Goal: Task Accomplishment & Management: Manage account settings

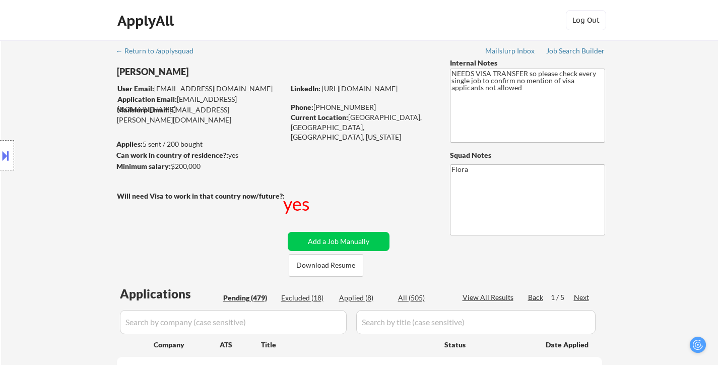
select select ""pending""
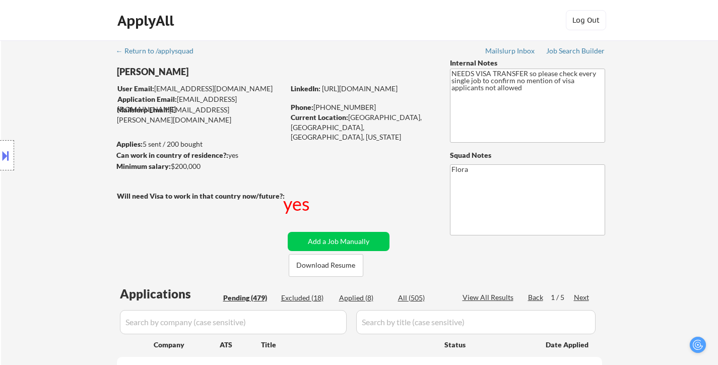
select select ""pending""
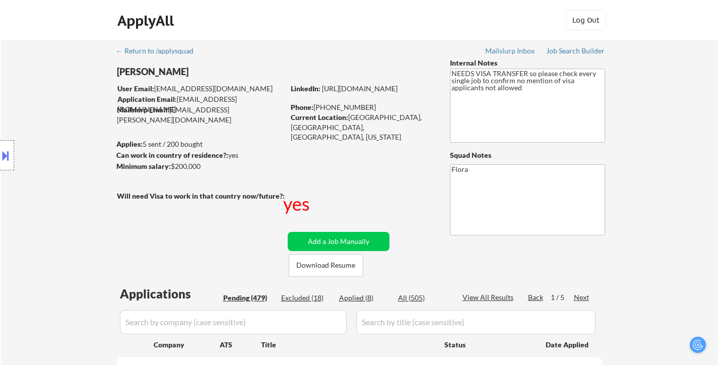
select select ""pending""
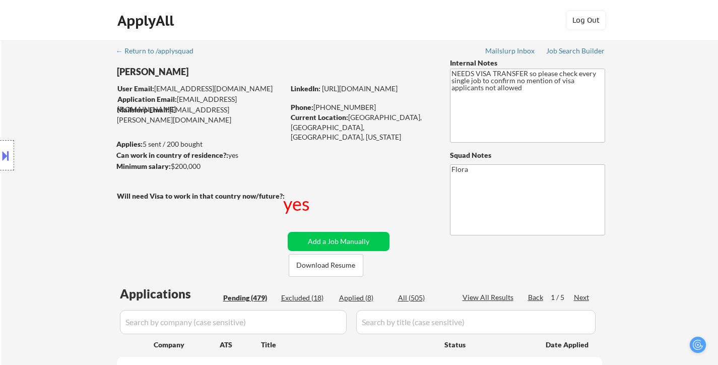
select select ""pending""
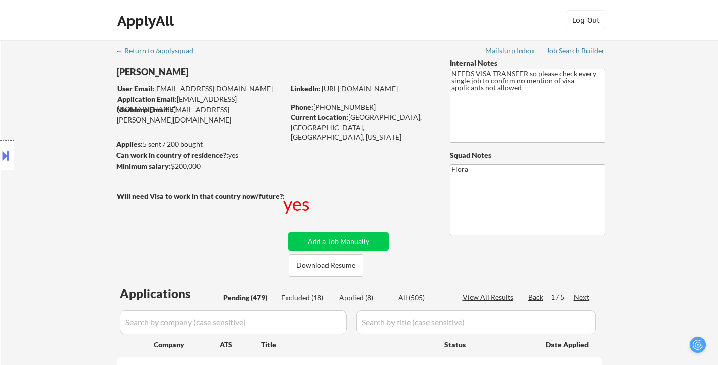
select select ""pending""
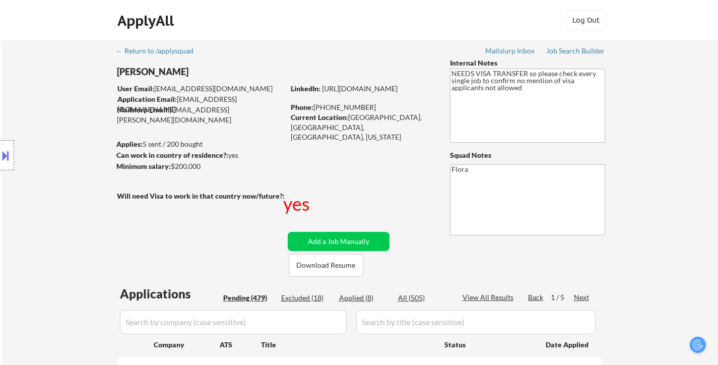
select select ""pending""
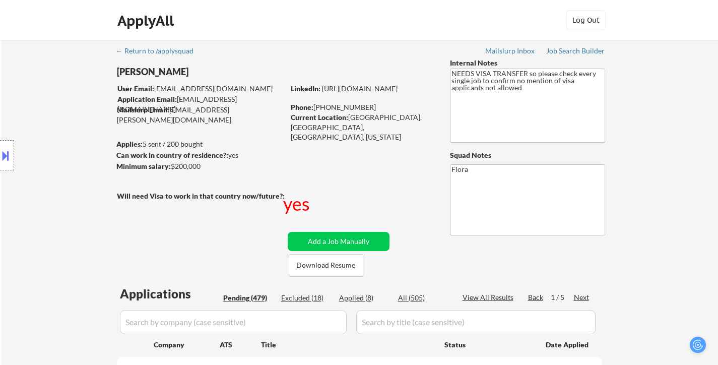
select select ""pending""
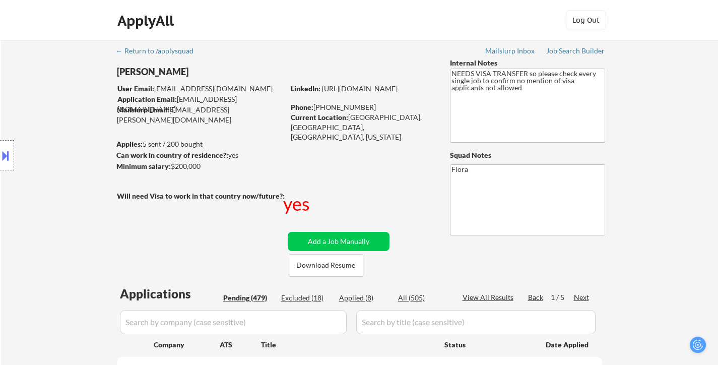
select select ""pending""
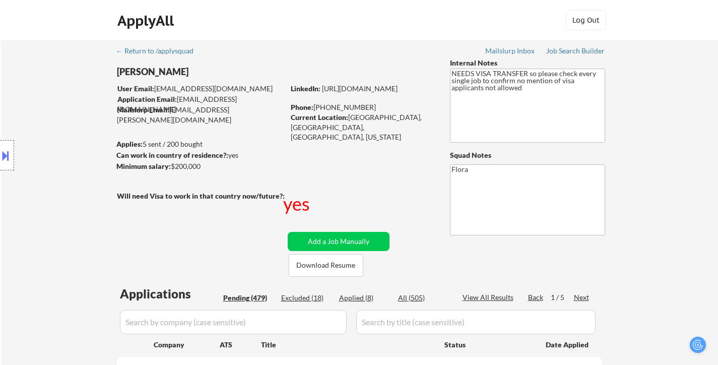
select select ""pending""
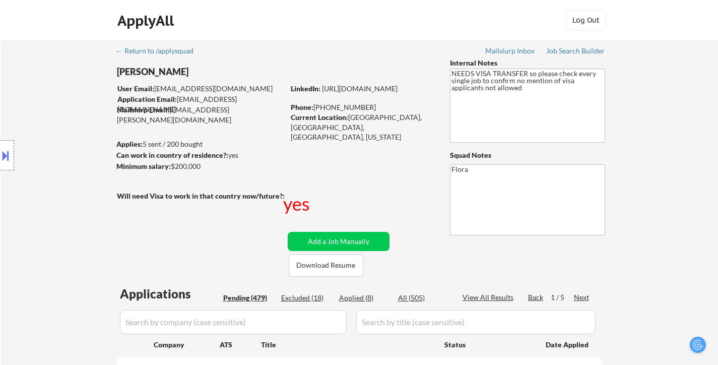
select select ""pending""
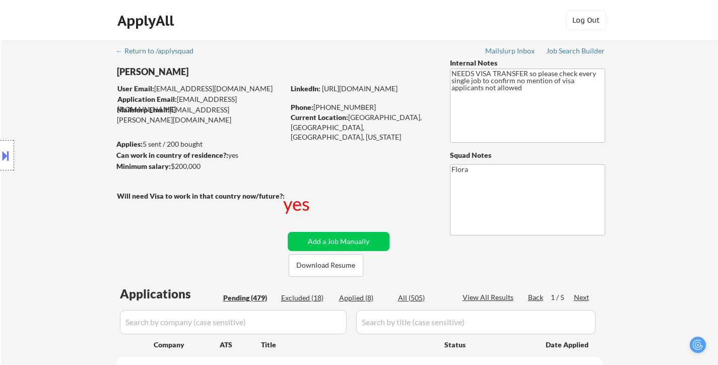
select select ""pending""
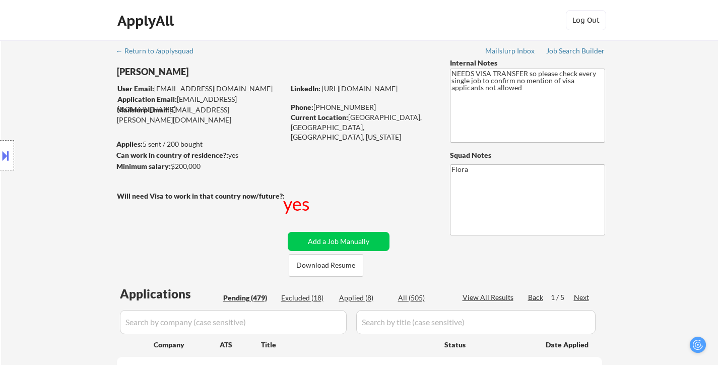
select select ""pending""
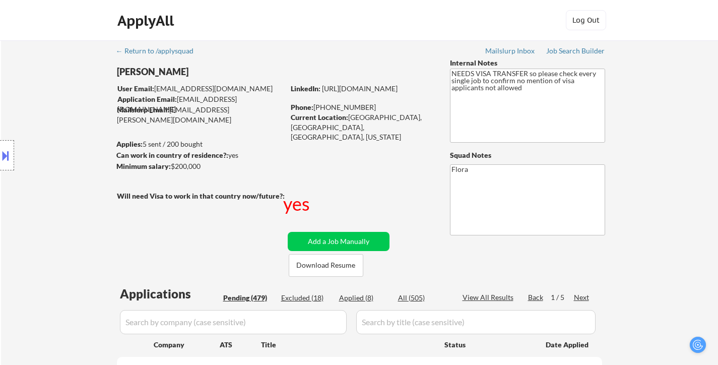
select select ""pending""
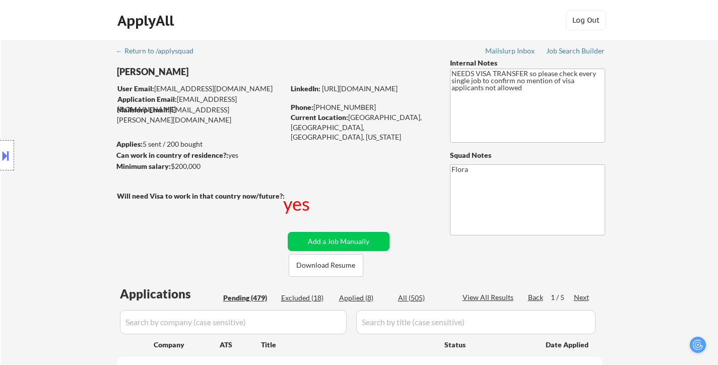
select select ""pending""
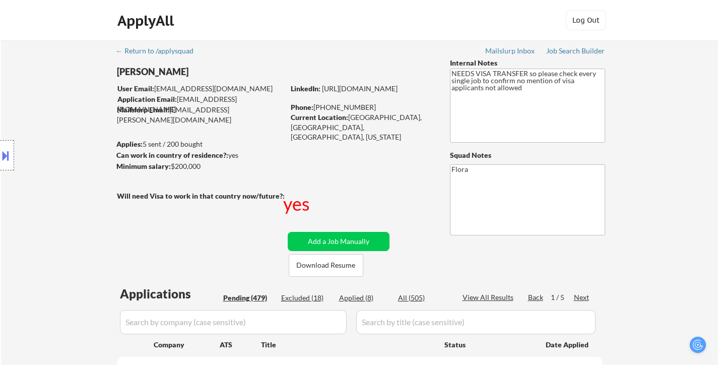
select select ""pending""
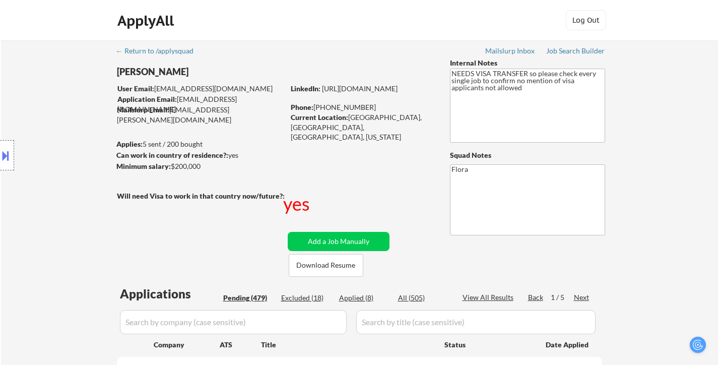
select select ""pending""
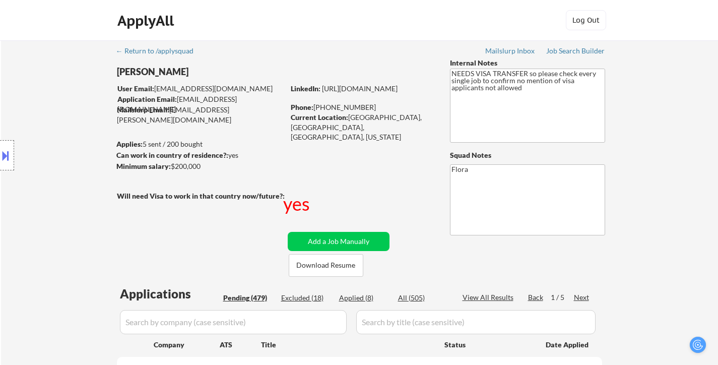
select select ""pending""
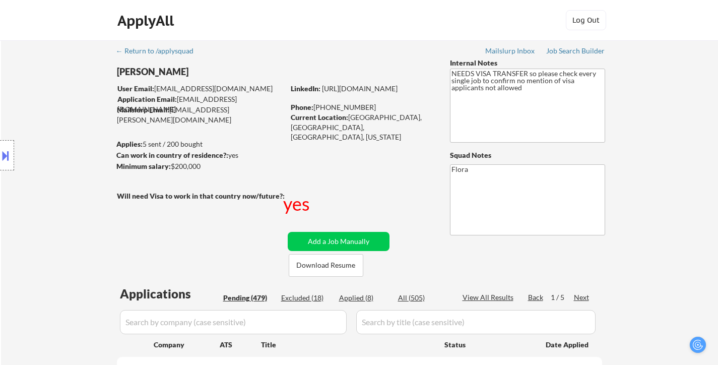
select select ""pending""
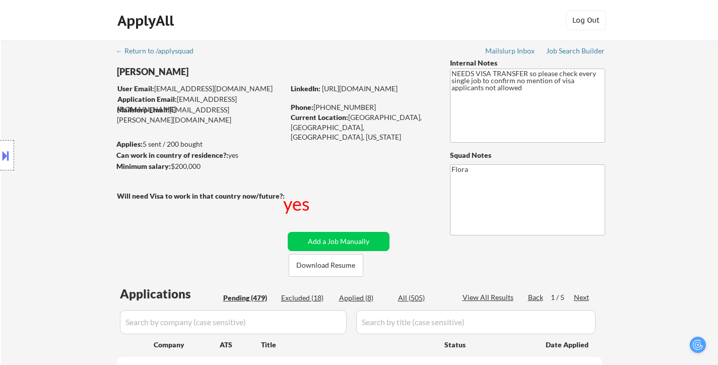
select select ""pending""
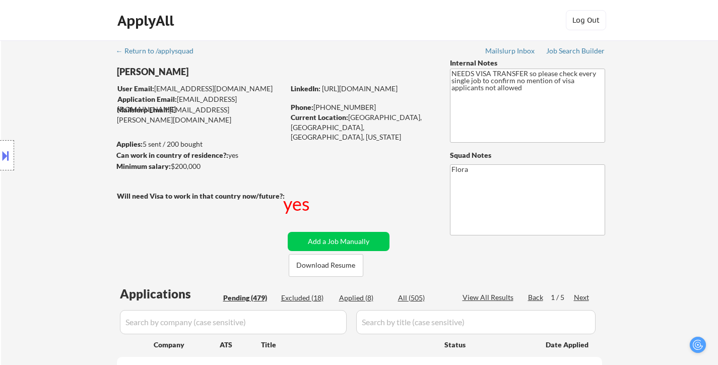
select select ""pending""
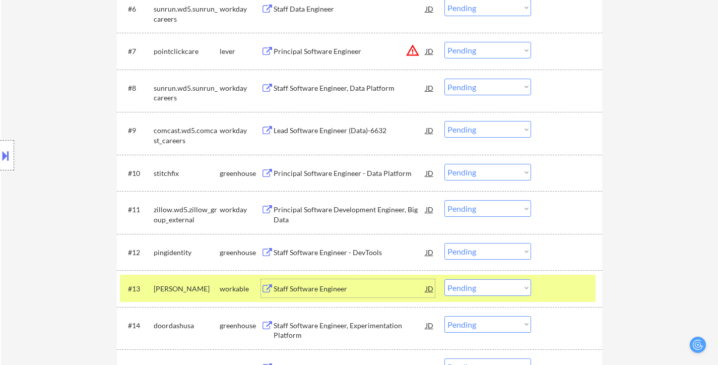
scroll to position [554, 0]
click at [468, 253] on select "Choose an option... Pending Applied Excluded (Questions) Excluded (Expired) Exc…" at bounding box center [487, 251] width 87 height 17
click at [444, 243] on select "Choose an option... Pending Applied Excluded (Questions) Excluded (Expired) Exc…" at bounding box center [487, 251] width 87 height 17
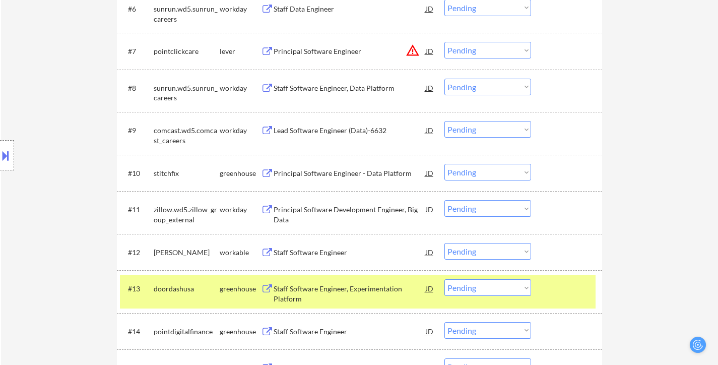
click at [476, 251] on select "Choose an option... Pending Applied Excluded (Questions) Excluded (Expired) Exc…" at bounding box center [487, 251] width 87 height 17
click at [444, 243] on select "Choose an option... Pending Applied Excluded (Questions) Excluded (Expired) Exc…" at bounding box center [487, 251] width 87 height 17
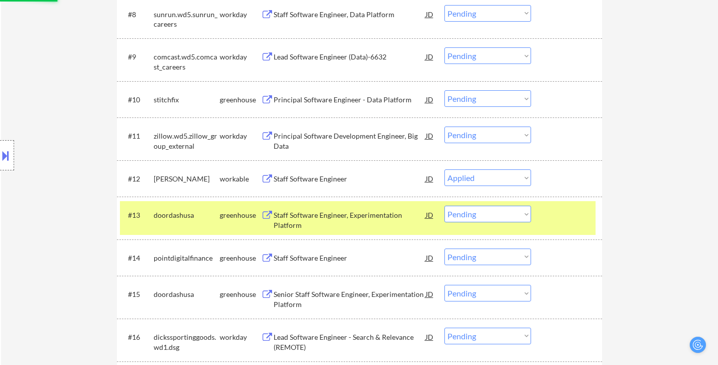
scroll to position [655, 0]
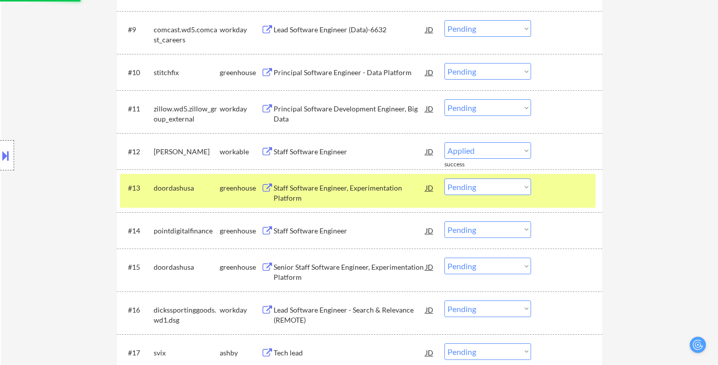
select select ""pending""
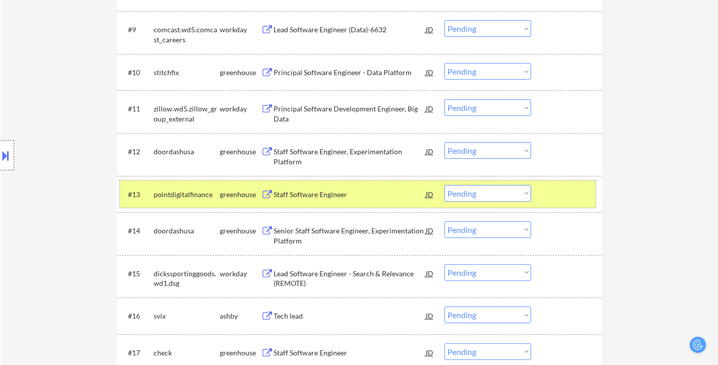
click at [569, 192] on div at bounding box center [568, 194] width 44 height 18
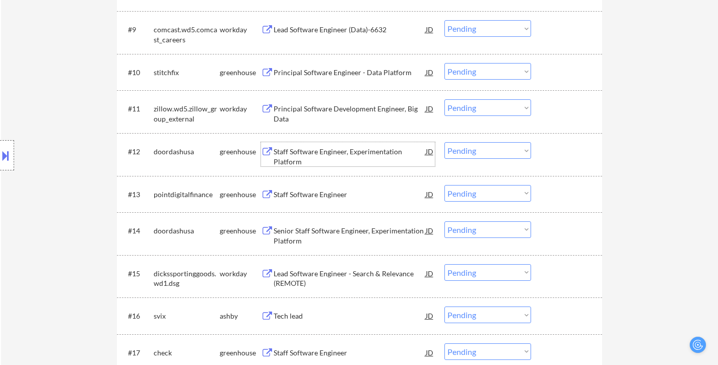
click at [348, 148] on div "Staff Software Engineer, Experimentation Platform" at bounding box center [350, 157] width 152 height 20
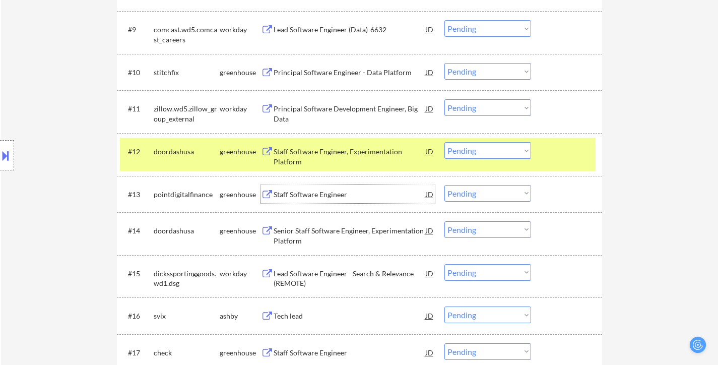
click at [352, 200] on div "Staff Software Engineer" at bounding box center [350, 194] width 152 height 18
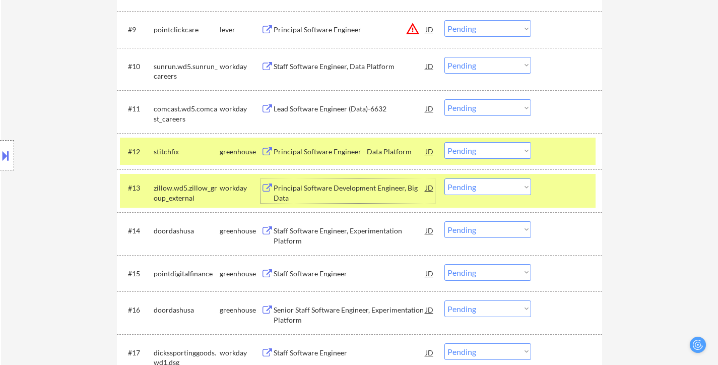
click at [566, 180] on div at bounding box center [568, 187] width 44 height 18
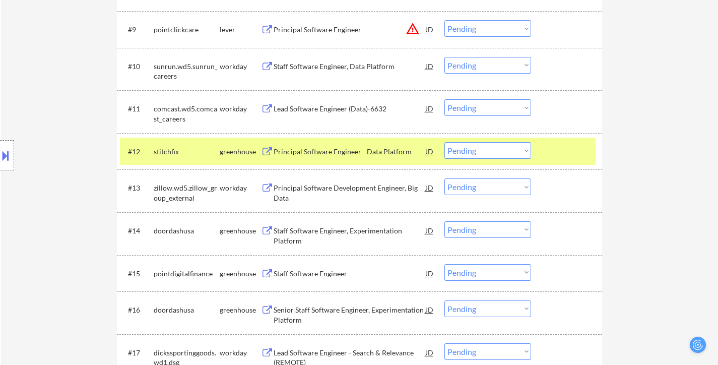
click at [551, 153] on div at bounding box center [568, 151] width 44 height 18
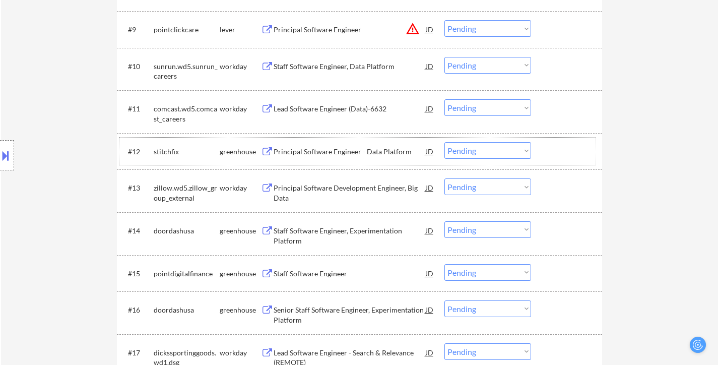
click at [357, 228] on div "Staff Software Engineer, Experimentation Platform" at bounding box center [350, 236] width 152 height 20
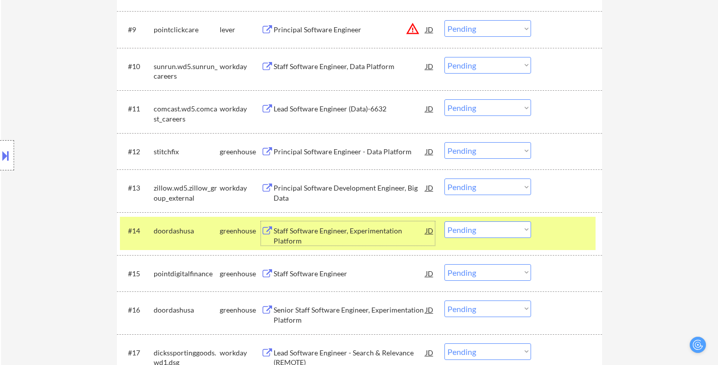
click at [471, 228] on select "Choose an option... Pending Applied Excluded (Questions) Excluded (Expired) Exc…" at bounding box center [487, 229] width 87 height 17
click at [444, 221] on select "Choose an option... Pending Applied Excluded (Questions) Excluded (Expired) Exc…" at bounding box center [487, 229] width 87 height 17
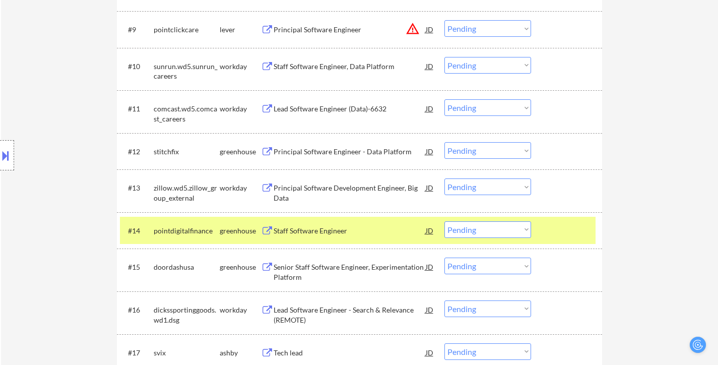
click at [492, 228] on select "Choose an option... Pending Applied Excluded (Questions) Excluded (Expired) Exc…" at bounding box center [487, 229] width 87 height 17
click at [444, 221] on select "Choose an option... Pending Applied Excluded (Questions) Excluded (Expired) Exc…" at bounding box center [487, 229] width 87 height 17
select select ""pending""
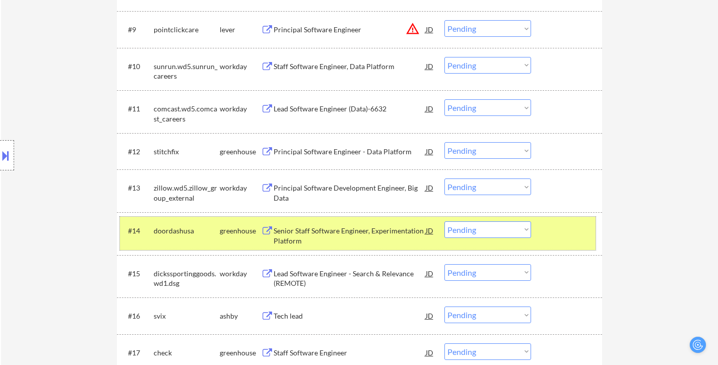
click at [551, 239] on div at bounding box center [568, 230] width 44 height 18
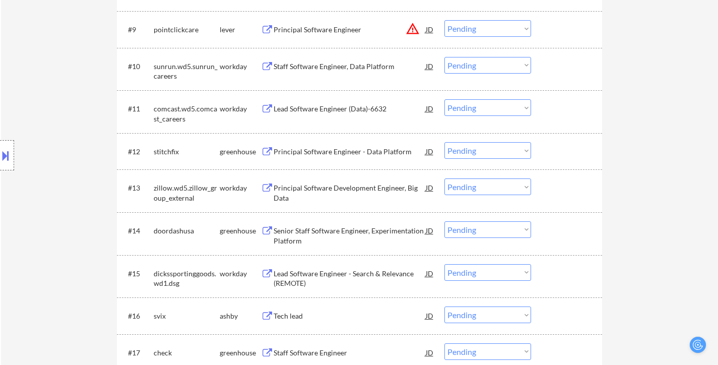
scroll to position [705, 0]
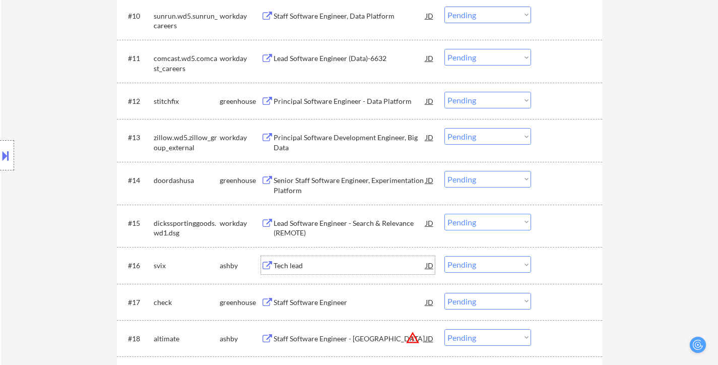
click at [297, 266] on div "Tech lead" at bounding box center [350, 265] width 152 height 10
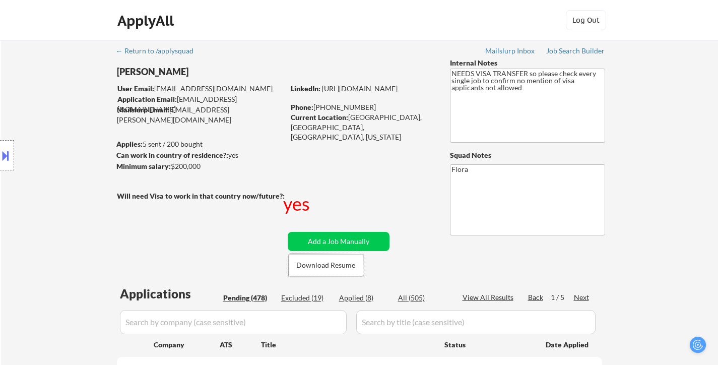
select select ""pending""
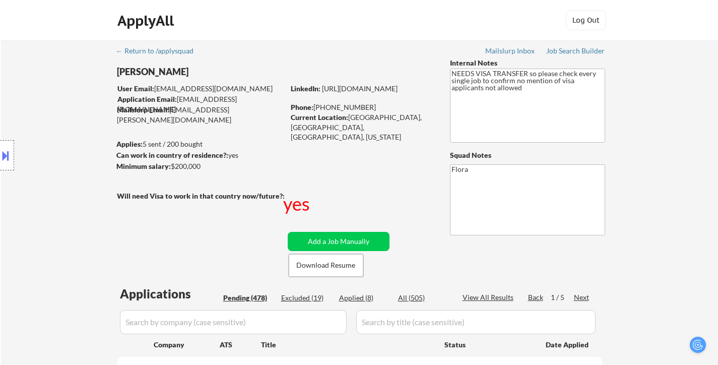
select select ""pending""
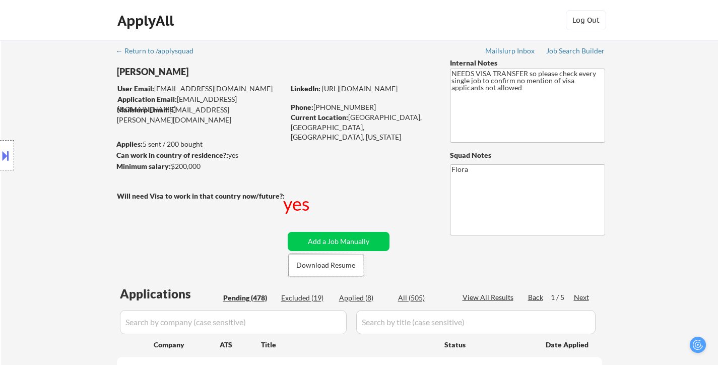
select select ""pending""
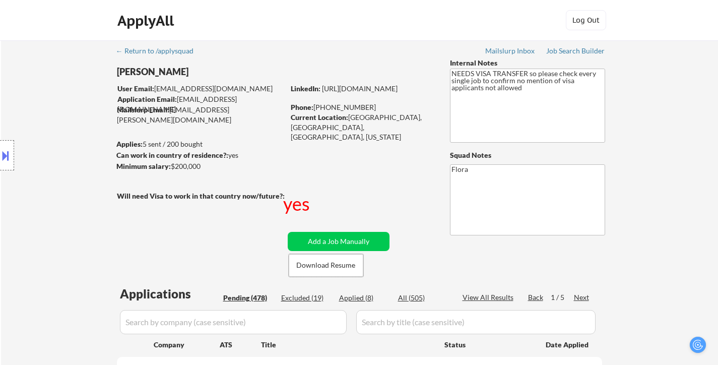
select select ""pending""
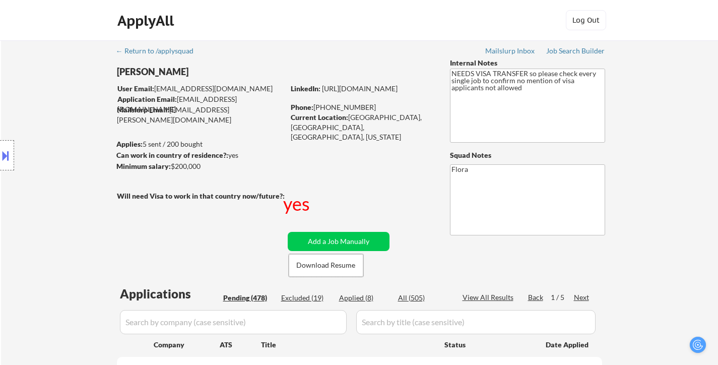
select select ""pending""
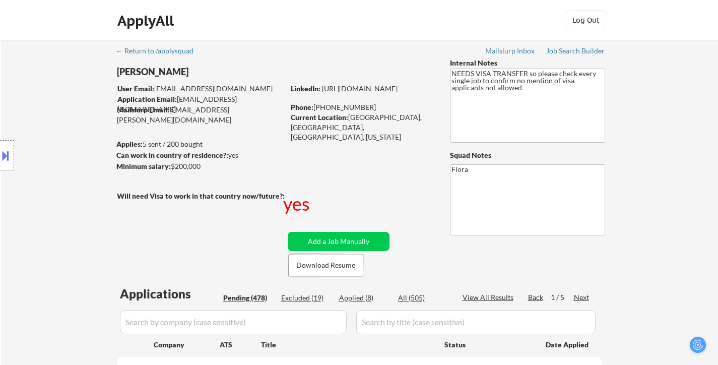
select select ""pending""
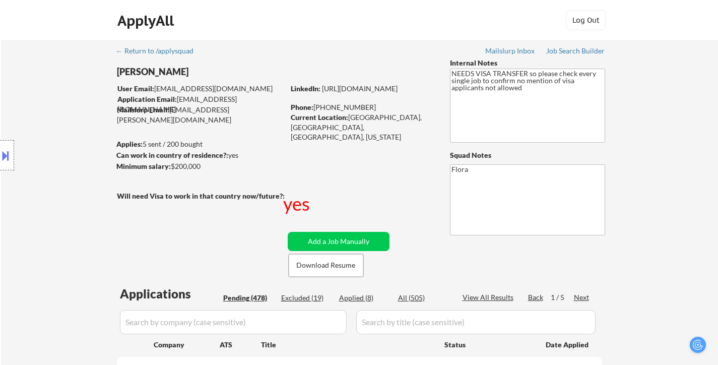
select select ""pending""
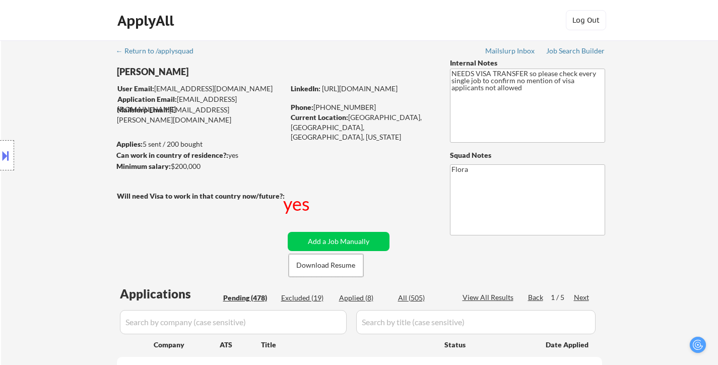
select select ""pending""
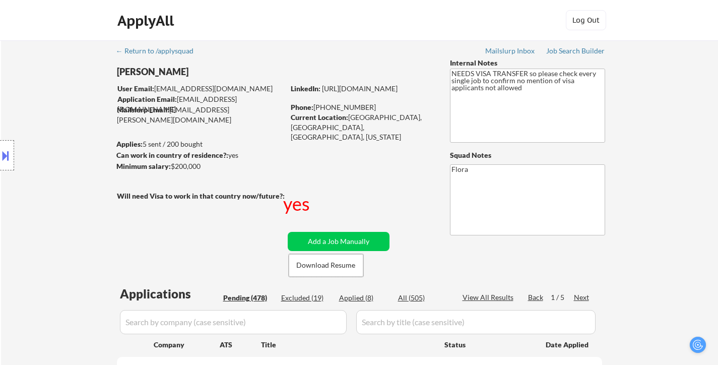
select select ""pending""
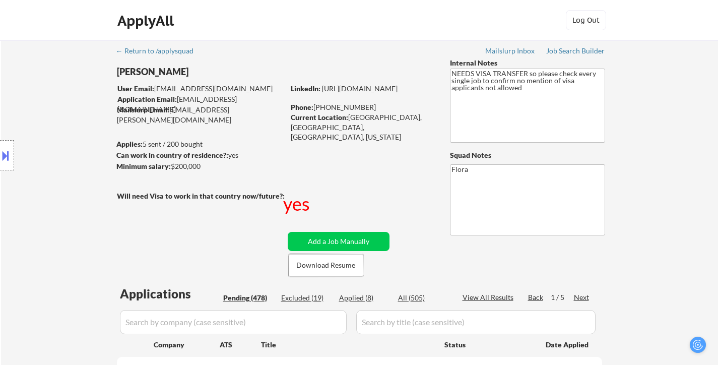
select select ""pending""
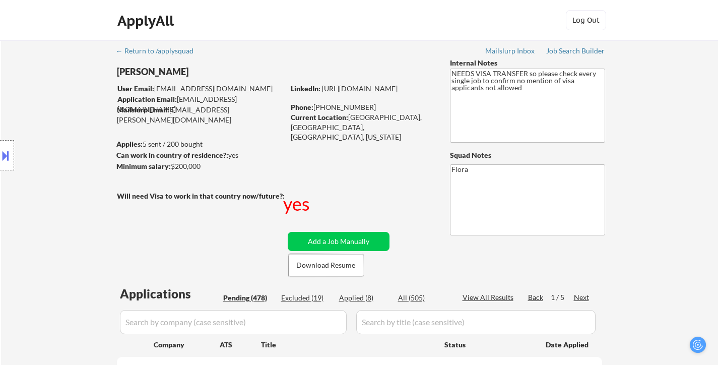
select select ""pending""
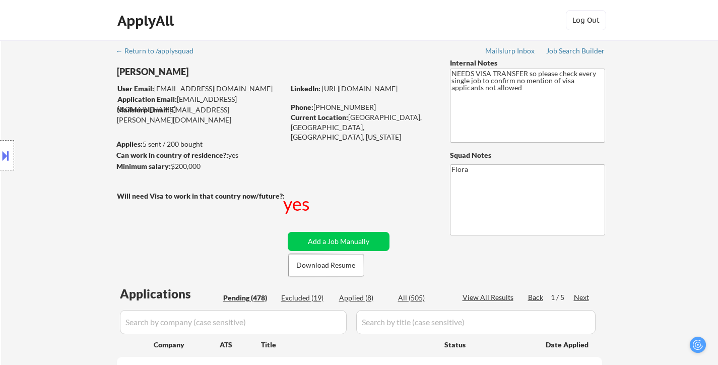
select select ""pending""
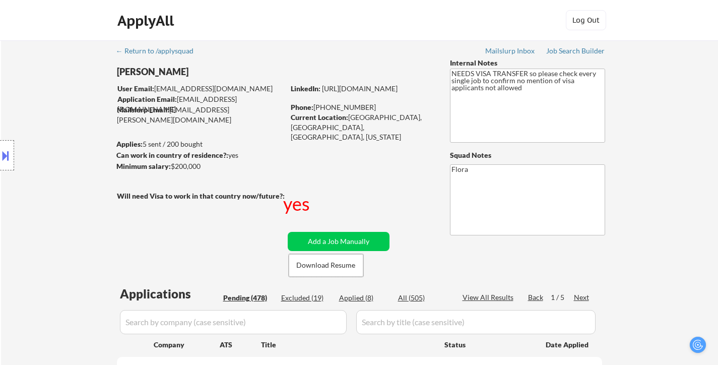
select select ""pending""
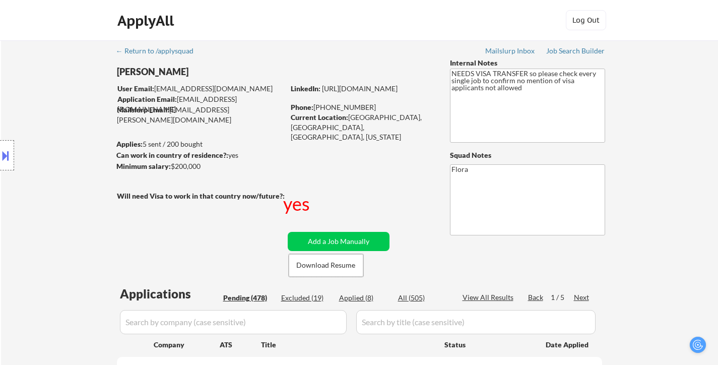
select select ""pending""
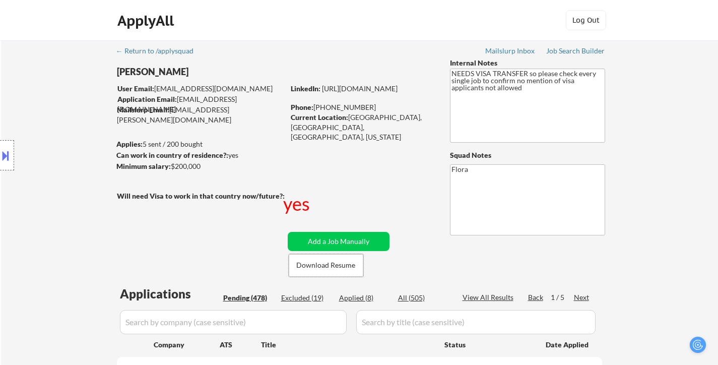
select select ""pending""
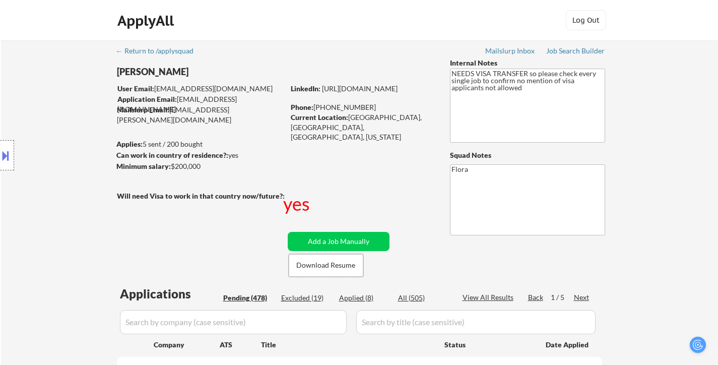
select select ""pending""
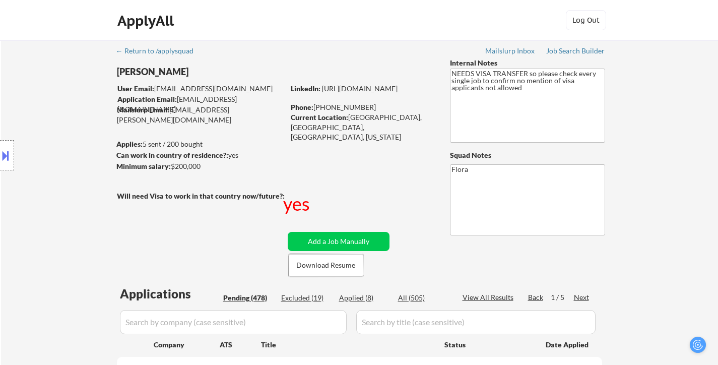
select select ""pending""
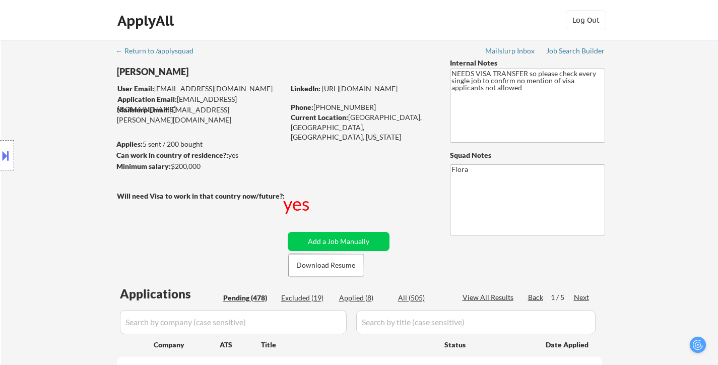
select select ""pending""
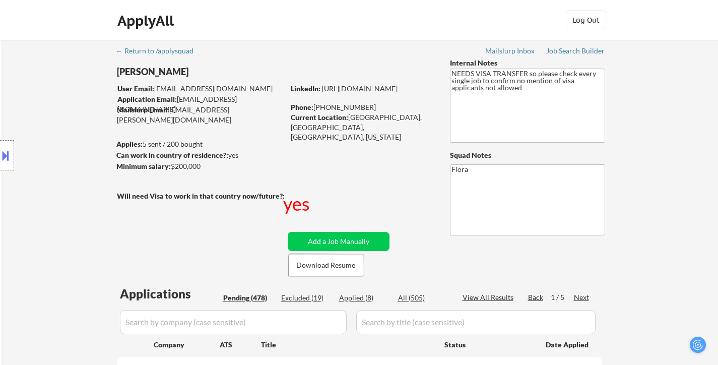
select select ""pending""
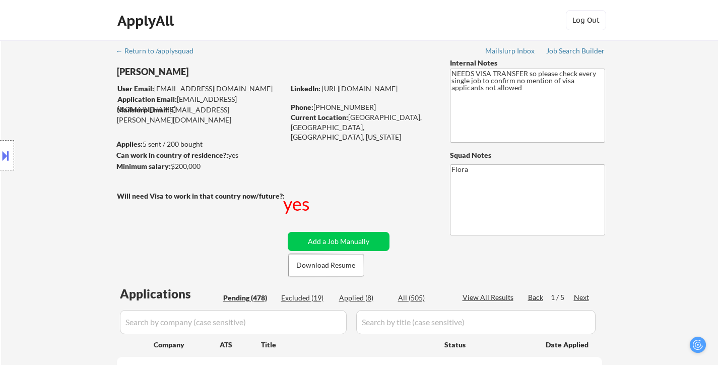
select select ""pending""
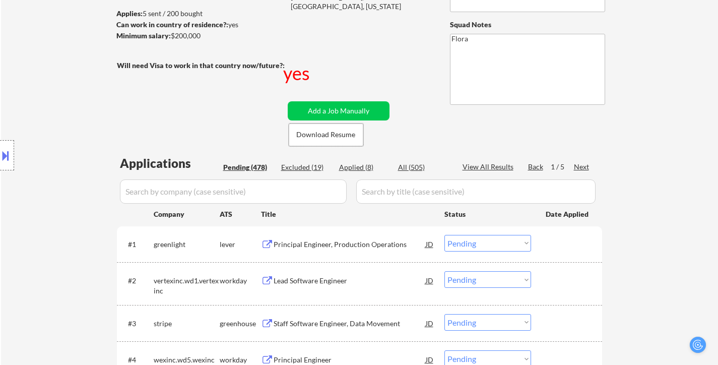
scroll to position [151, 0]
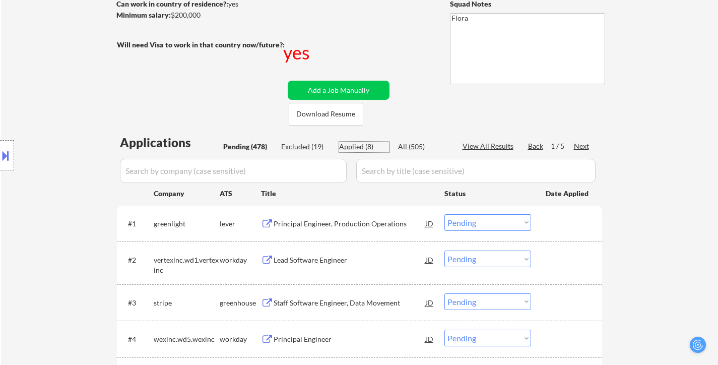
click at [358, 147] on div "Applied (8)" at bounding box center [364, 147] width 50 height 10
select select ""applied""
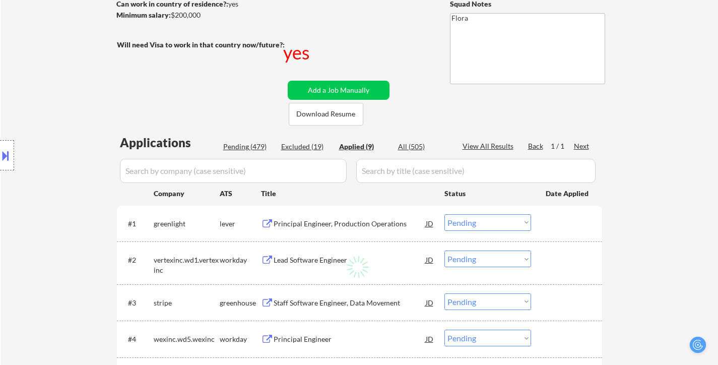
select select ""applied""
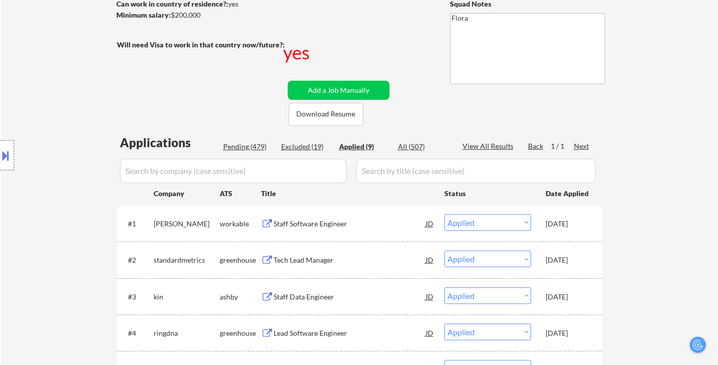
select select ""applied""
